Goal: Book appointment/travel/reservation

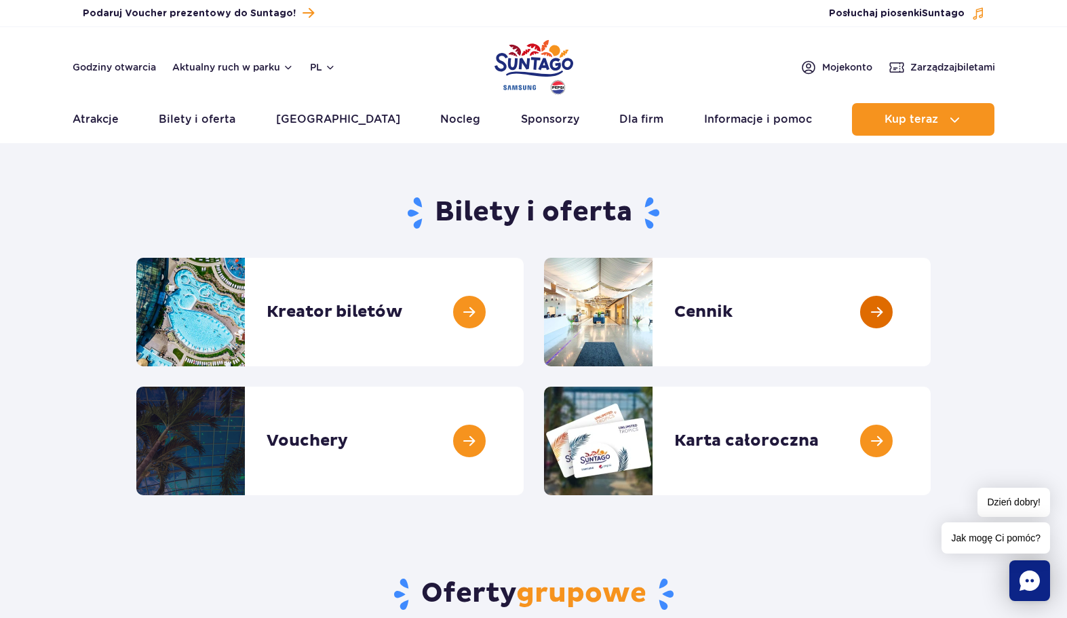
click at [930, 302] on link at bounding box center [930, 312] width 0 height 108
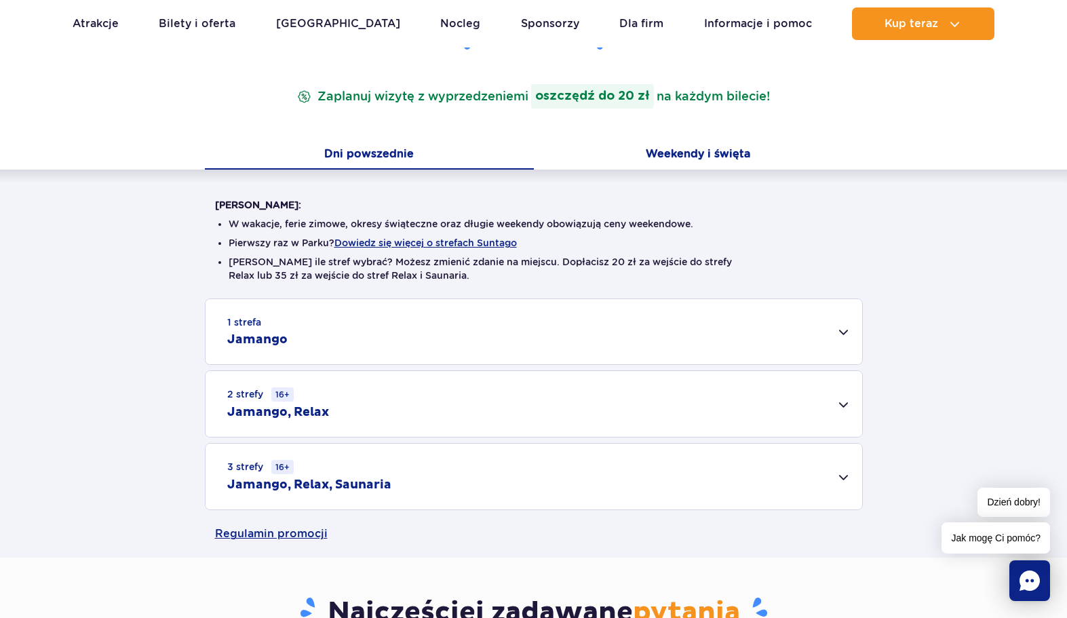
scroll to position [271, 0]
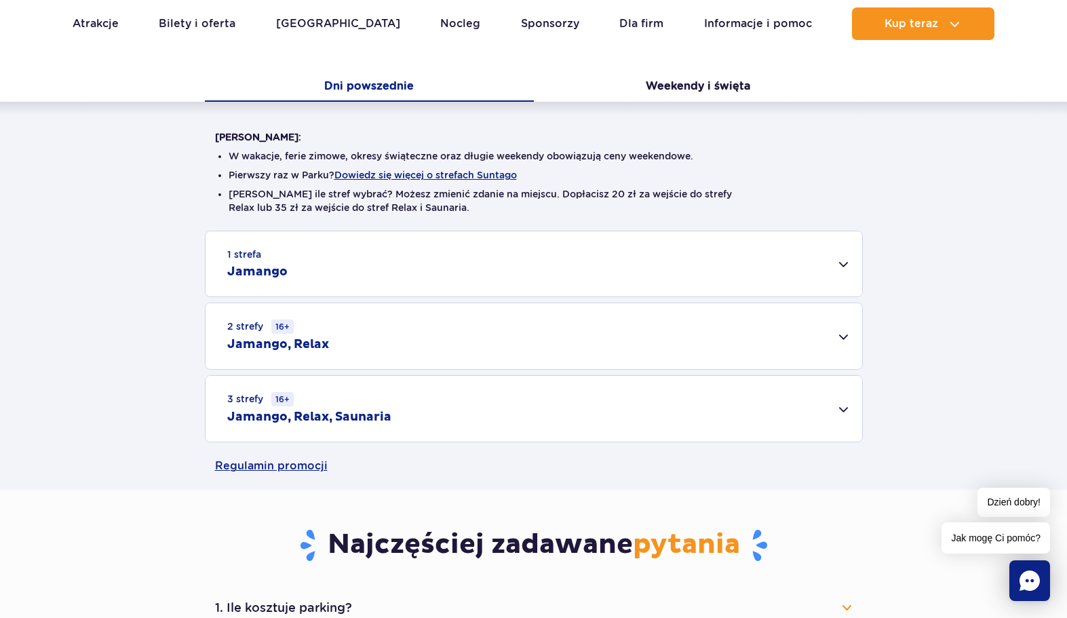
click at [829, 408] on div "3 strefy 16+ Jamango, Relax, Saunaria" at bounding box center [533, 409] width 656 height 66
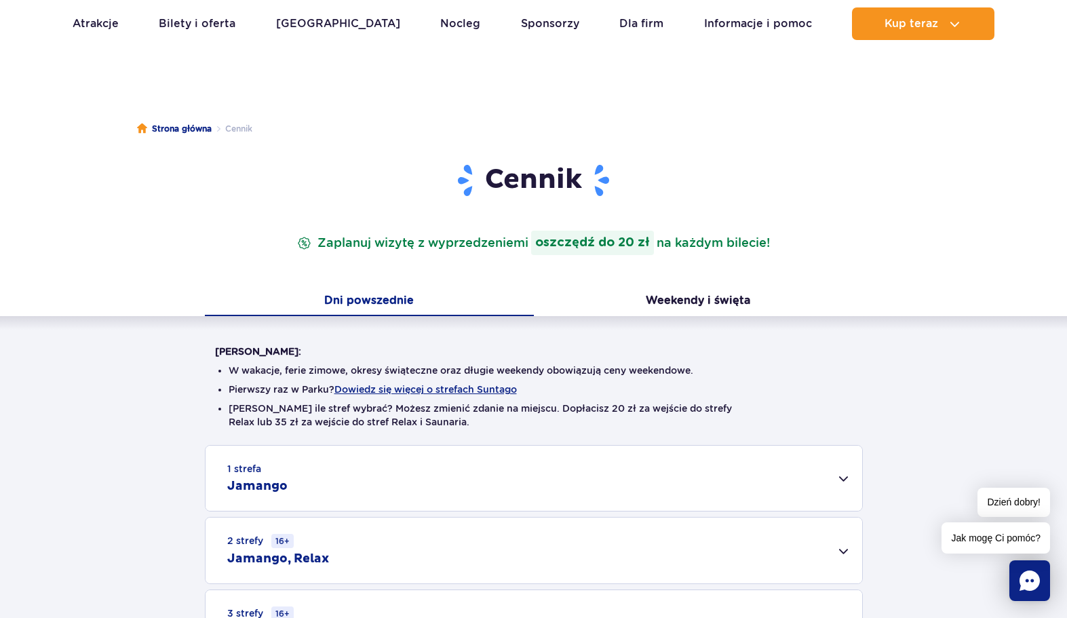
scroll to position [0, 0]
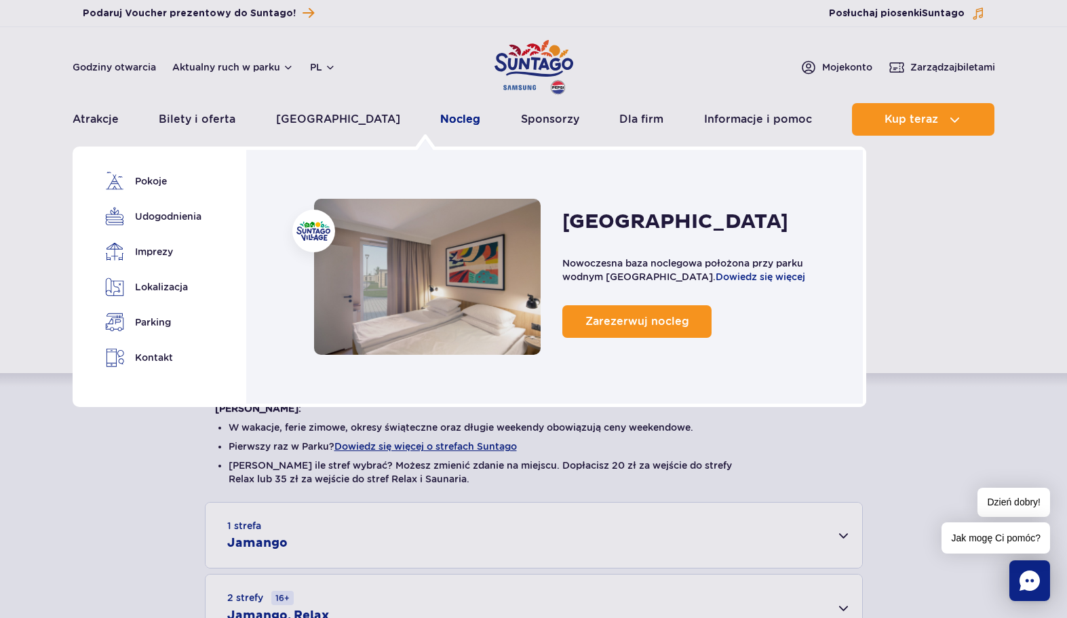
click at [440, 127] on link "Nocleg" at bounding box center [460, 119] width 40 height 33
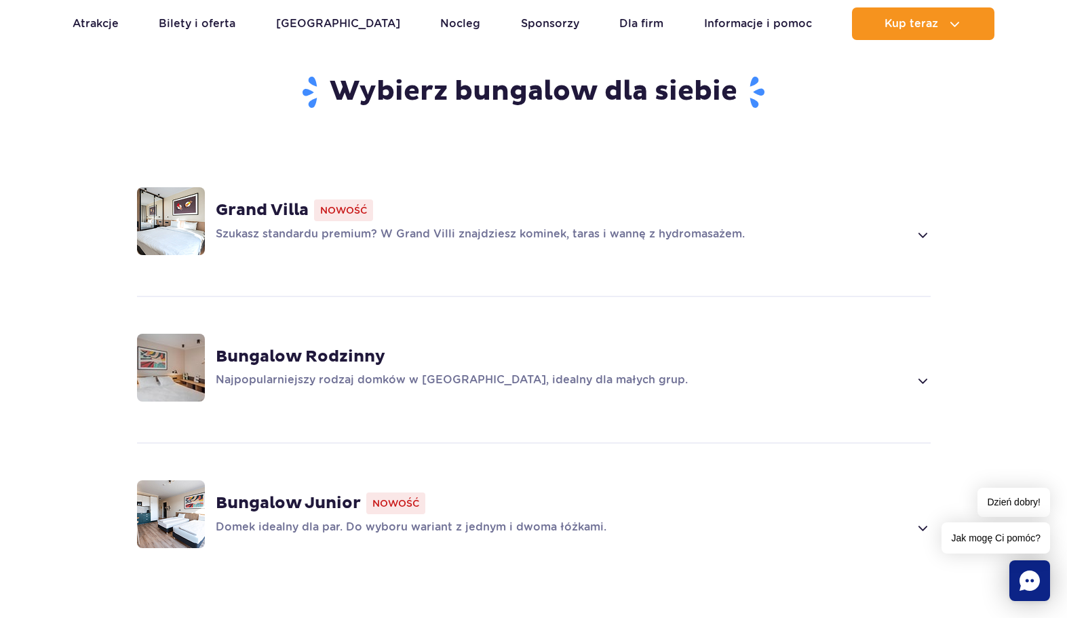
scroll to position [949, 0]
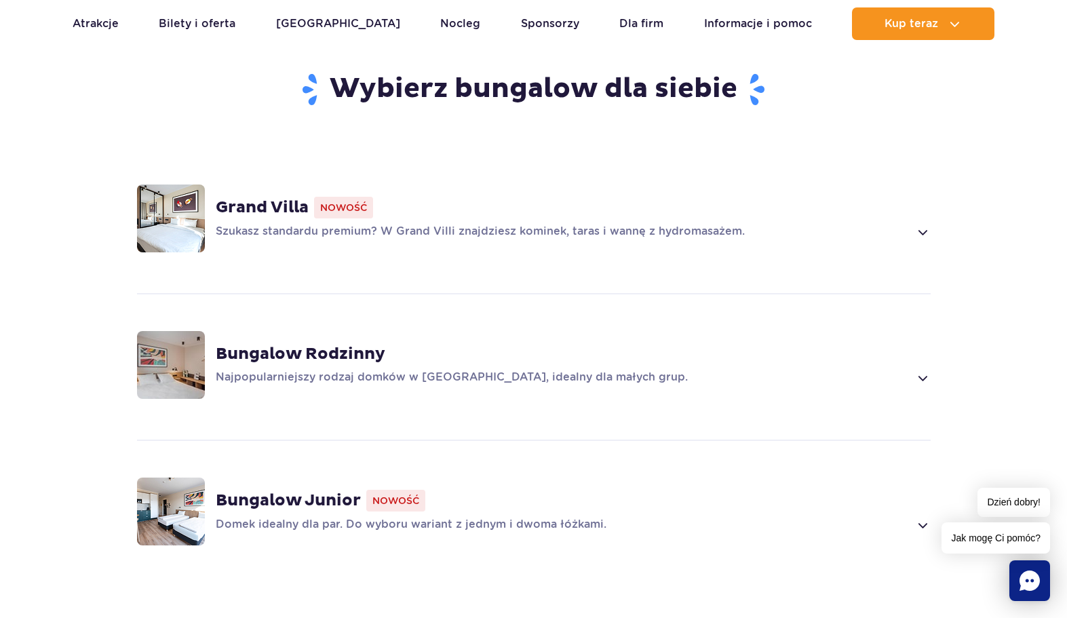
click at [913, 224] on div "Szukasz standardu premium? W Grand Villi znajdziesz kominek, taras i wannę z hy…" at bounding box center [573, 232] width 715 height 16
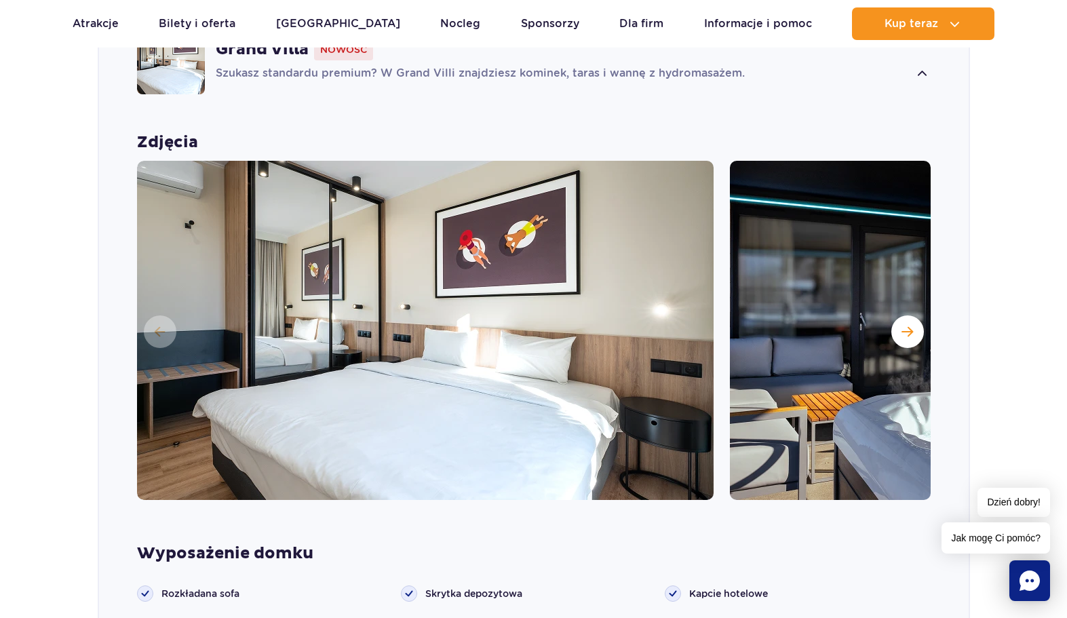
scroll to position [1284, 0]
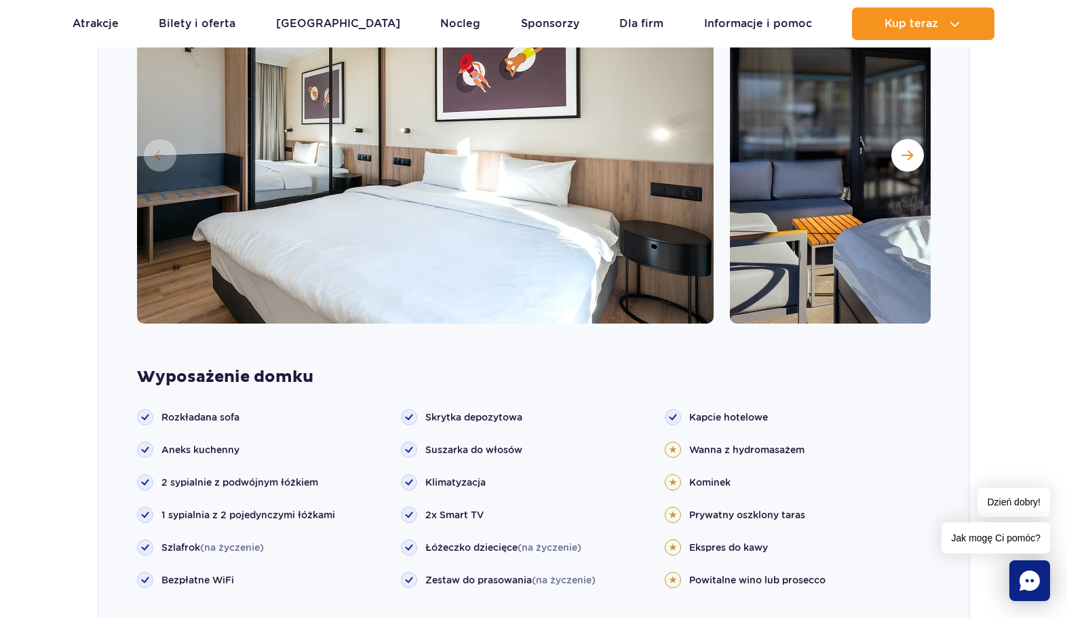
click at [891, 148] on img at bounding box center [1018, 153] width 576 height 339
click at [896, 143] on button "Następny slajd" at bounding box center [907, 155] width 33 height 33
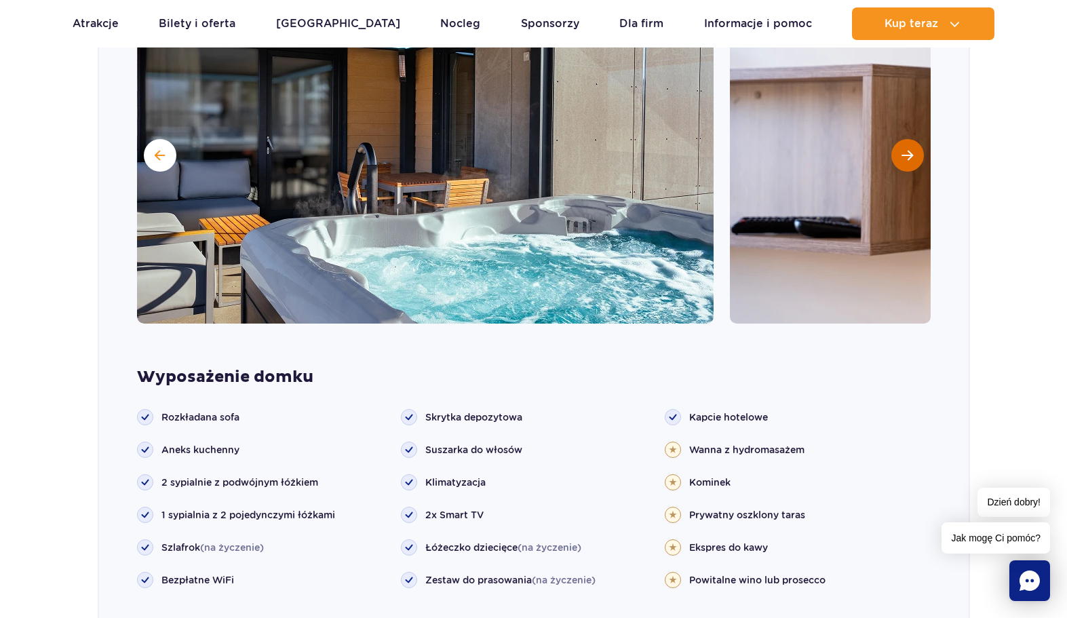
click at [896, 143] on button "Następny slajd" at bounding box center [907, 155] width 33 height 33
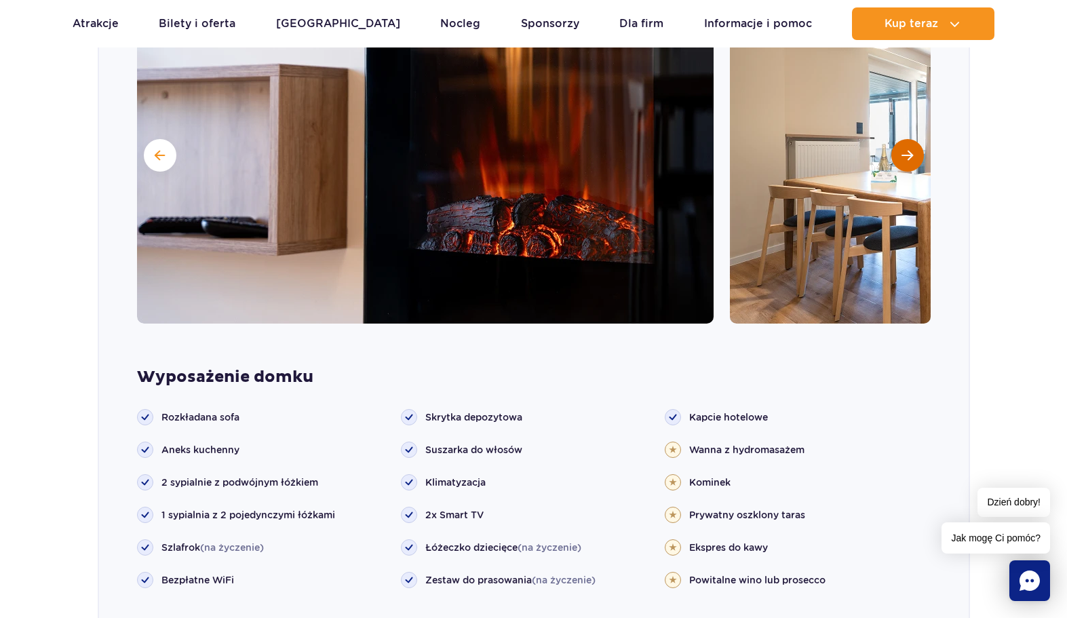
click at [896, 143] on button "Następny slajd" at bounding box center [907, 155] width 33 height 33
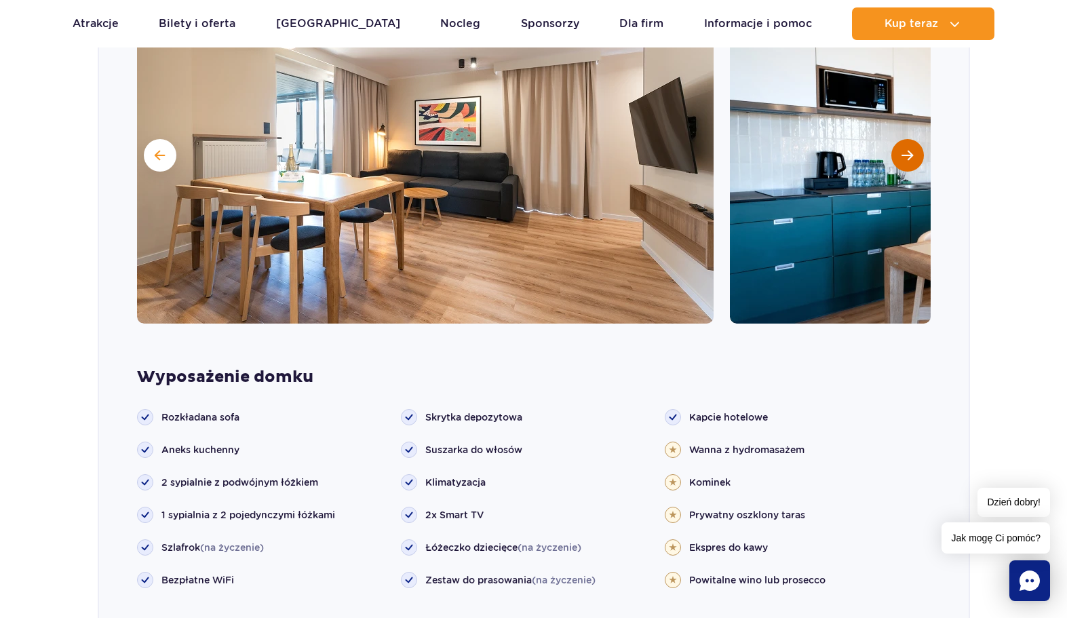
click at [896, 143] on button "Następny slajd" at bounding box center [907, 155] width 33 height 33
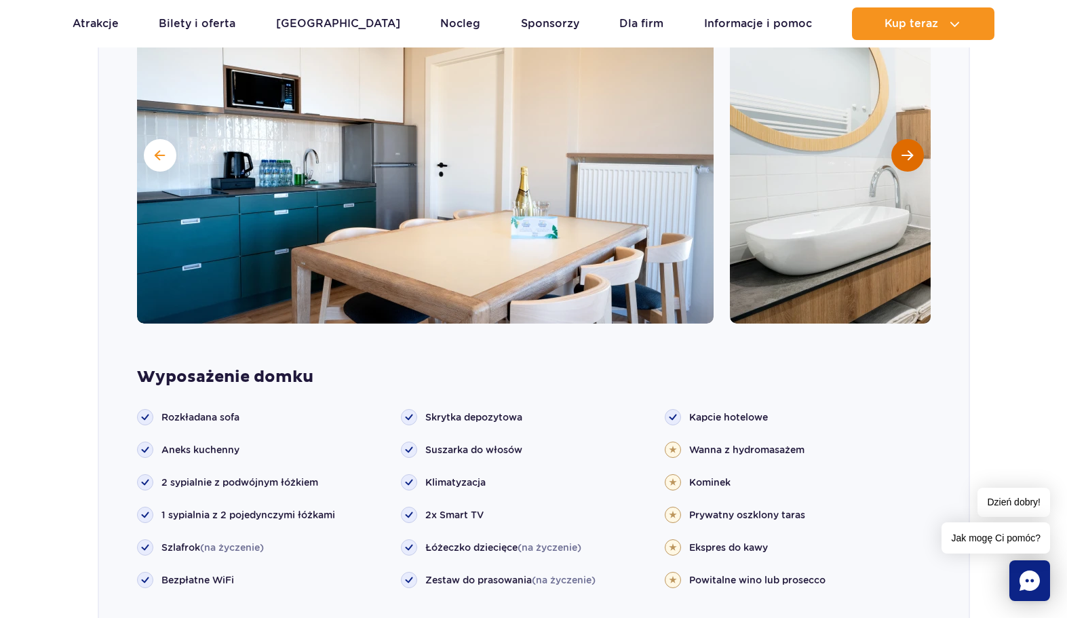
click at [896, 143] on button "Następny slajd" at bounding box center [907, 155] width 33 height 33
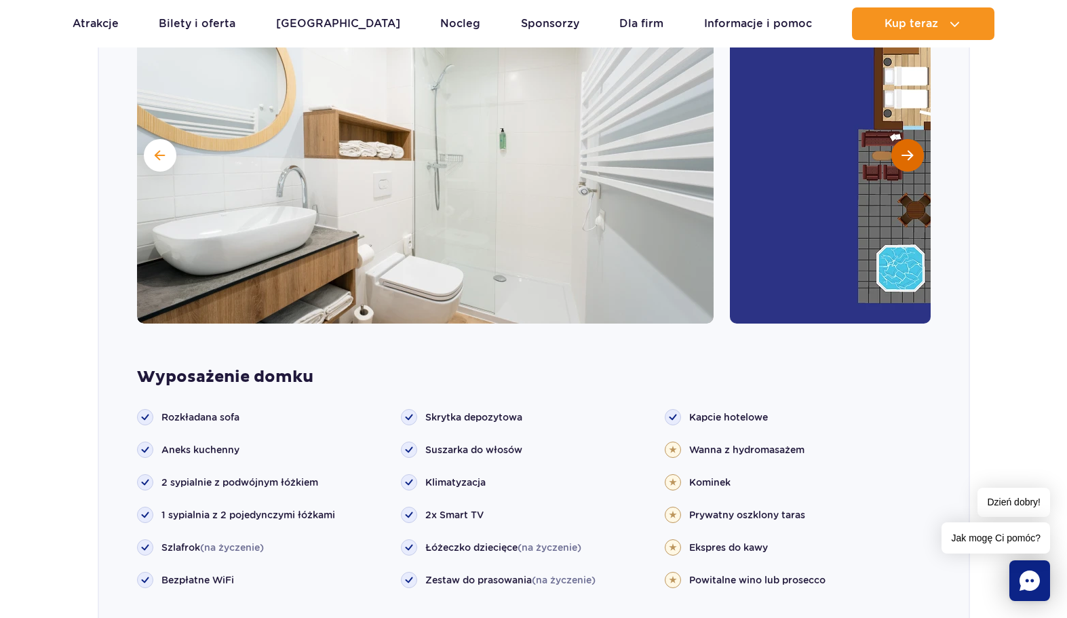
click at [896, 143] on button "Następny slajd" at bounding box center [907, 155] width 33 height 33
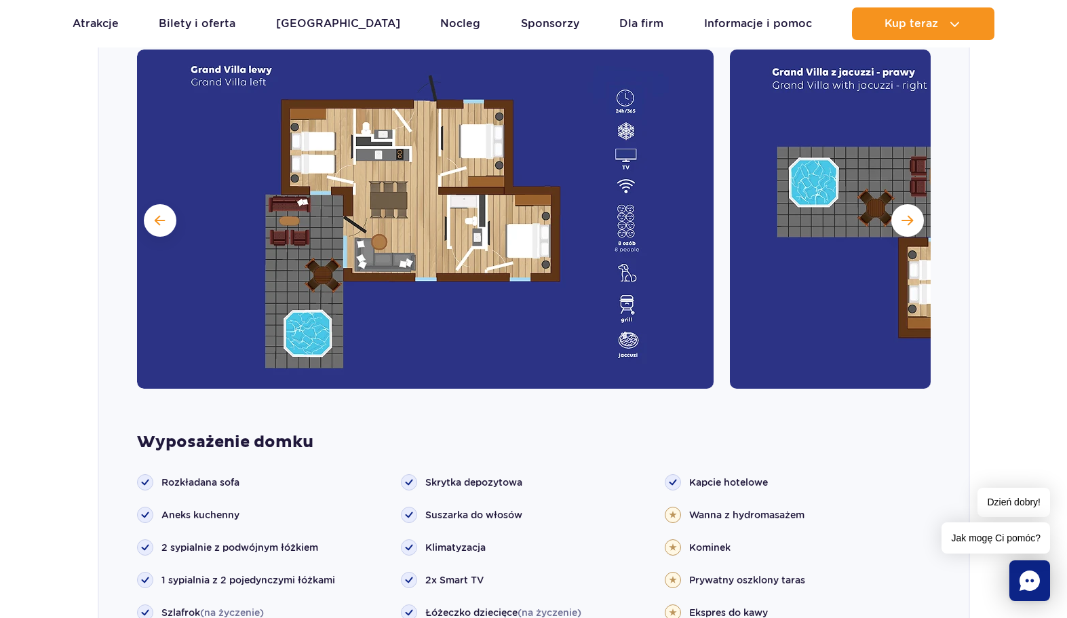
scroll to position [1216, 0]
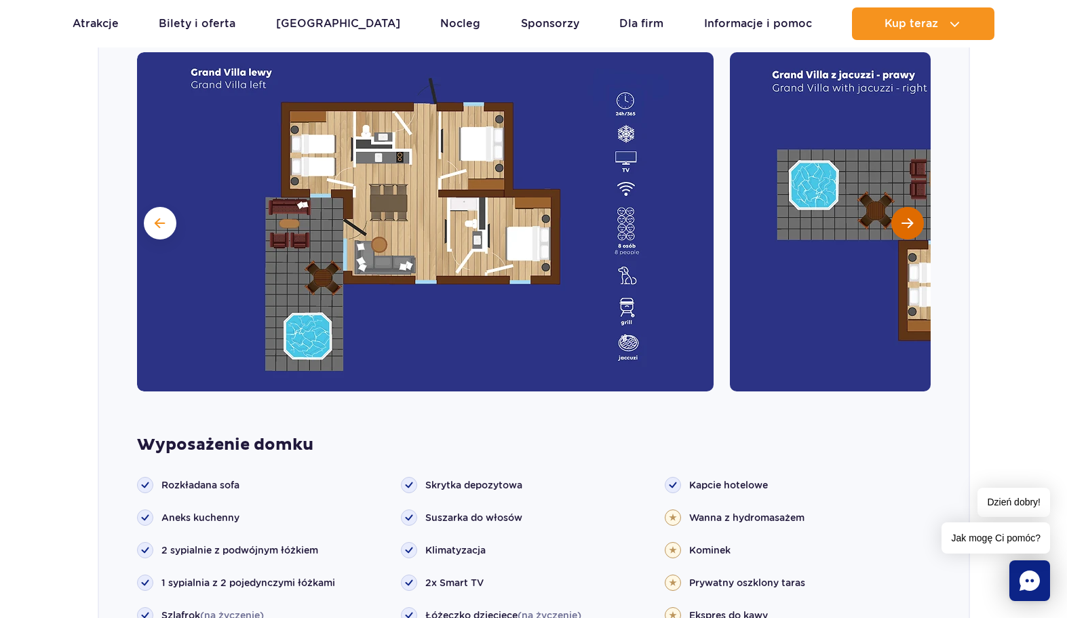
click at [919, 207] on button "Następny slajd" at bounding box center [907, 223] width 33 height 33
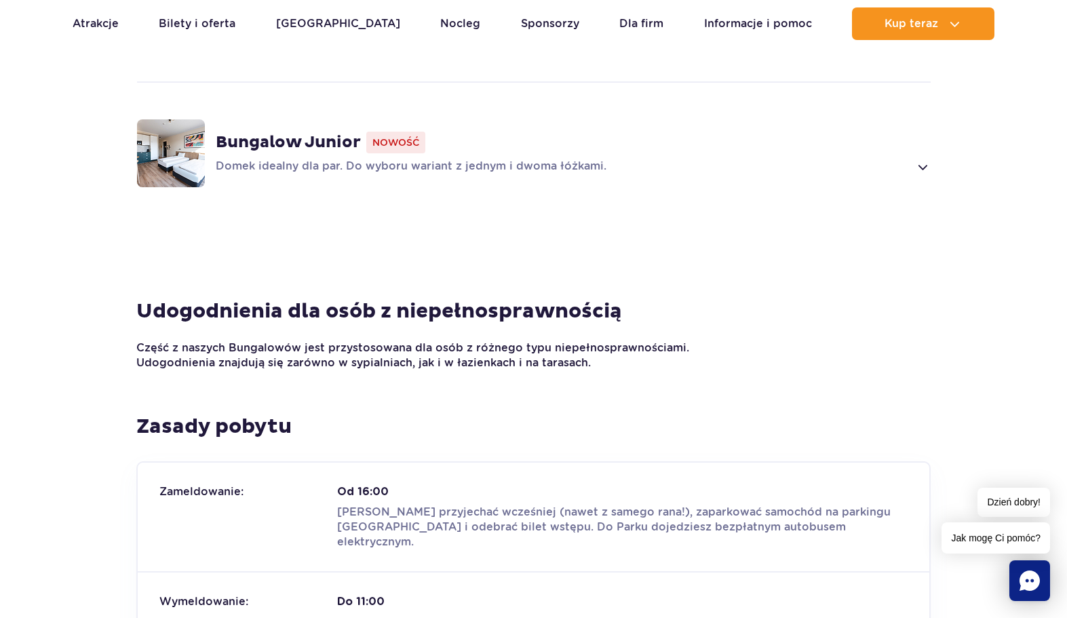
scroll to position [2097, 0]
